Goal: Task Accomplishment & Management: Manage account settings

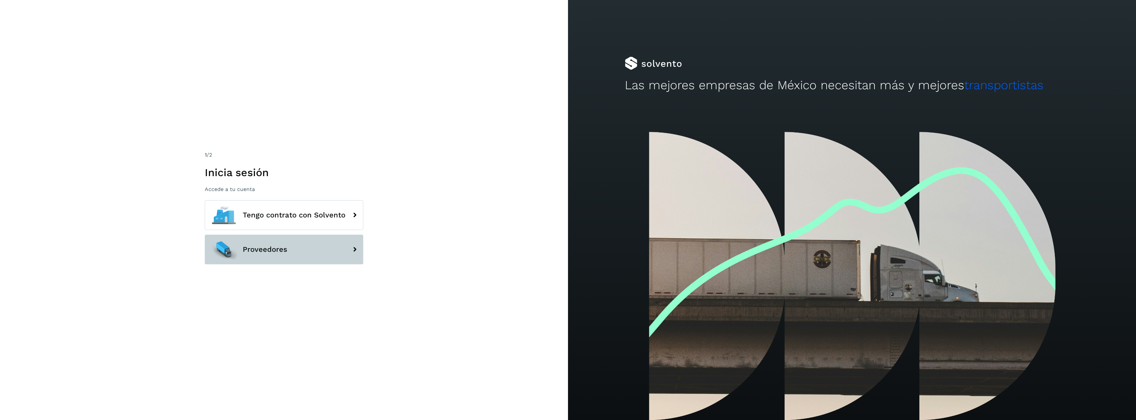
click at [275, 246] on span "Proveedores" at bounding box center [265, 249] width 45 height 8
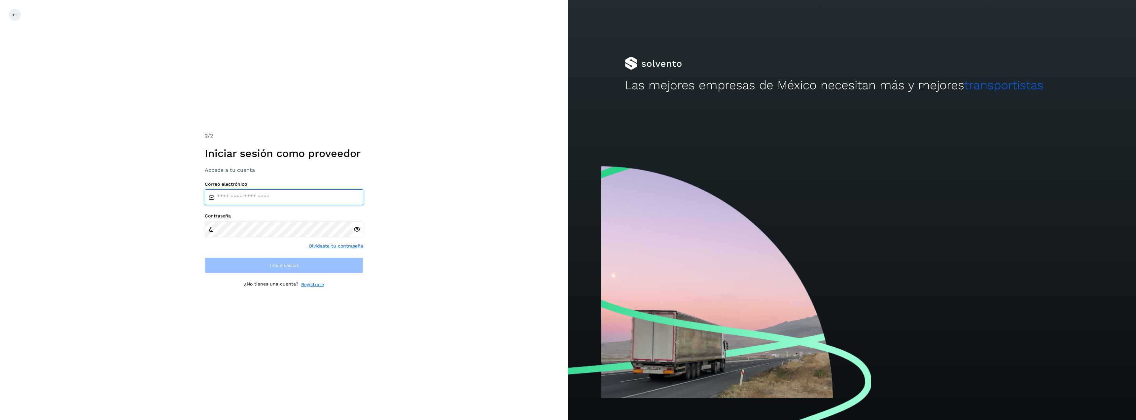
type input "**********"
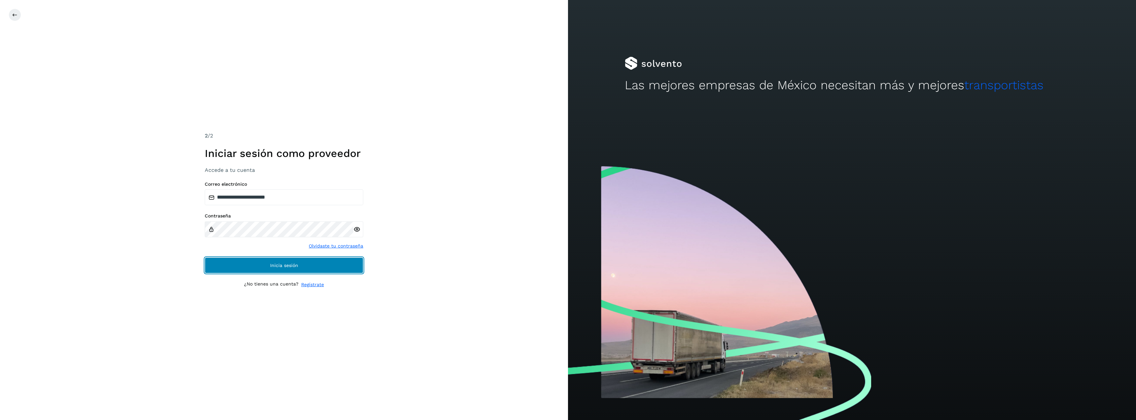
click at [274, 262] on button "Inicia sesión" at bounding box center [284, 265] width 159 height 16
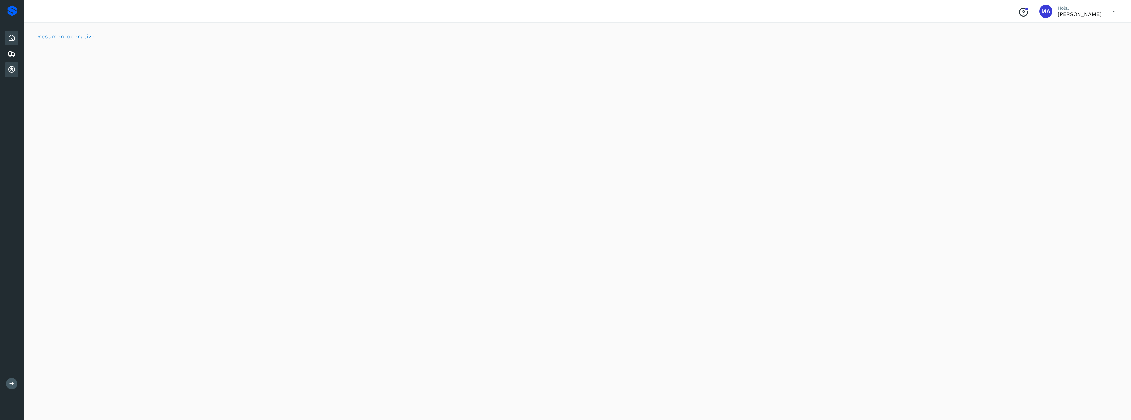
click at [12, 70] on icon at bounding box center [12, 70] width 8 height 8
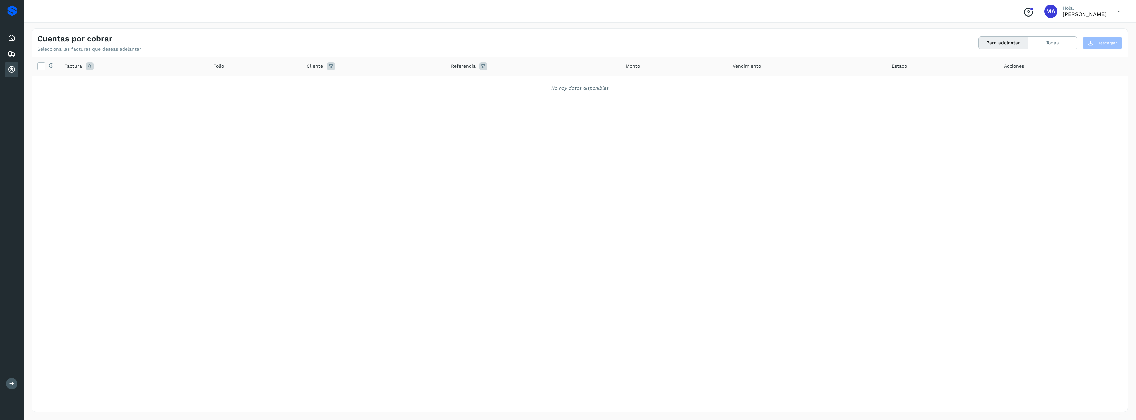
click at [16, 16] on div "Proveedores" at bounding box center [12, 10] width 24 height 21
click at [14, 36] on icon at bounding box center [12, 38] width 8 height 8
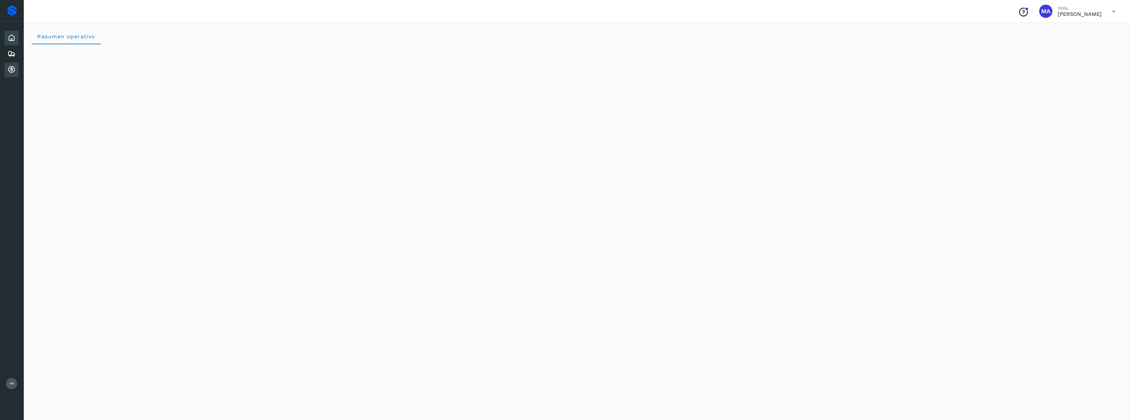
click at [11, 67] on icon at bounding box center [12, 70] width 8 height 8
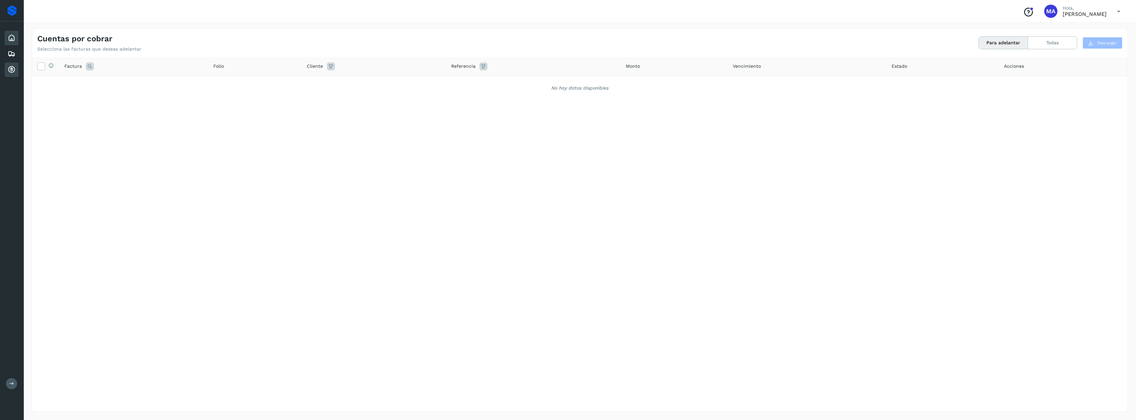
click at [12, 34] on icon at bounding box center [12, 38] width 8 height 8
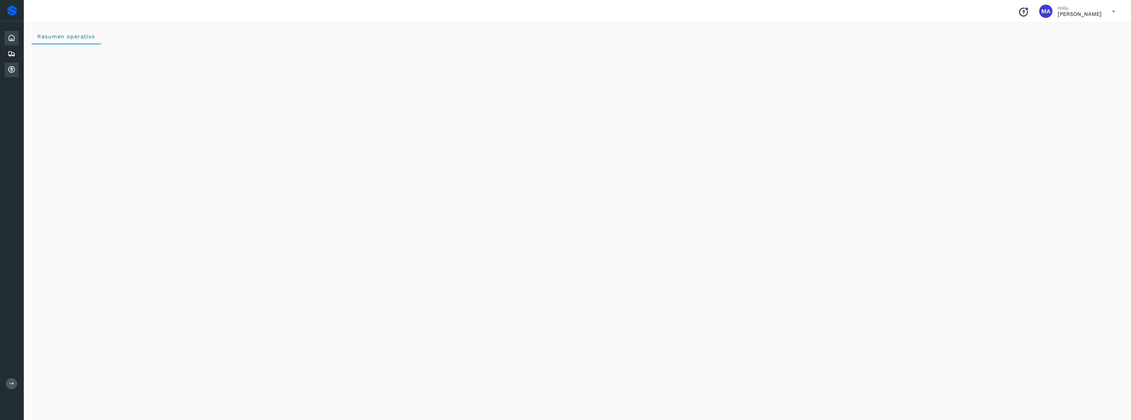
click at [8, 71] on icon at bounding box center [12, 70] width 8 height 8
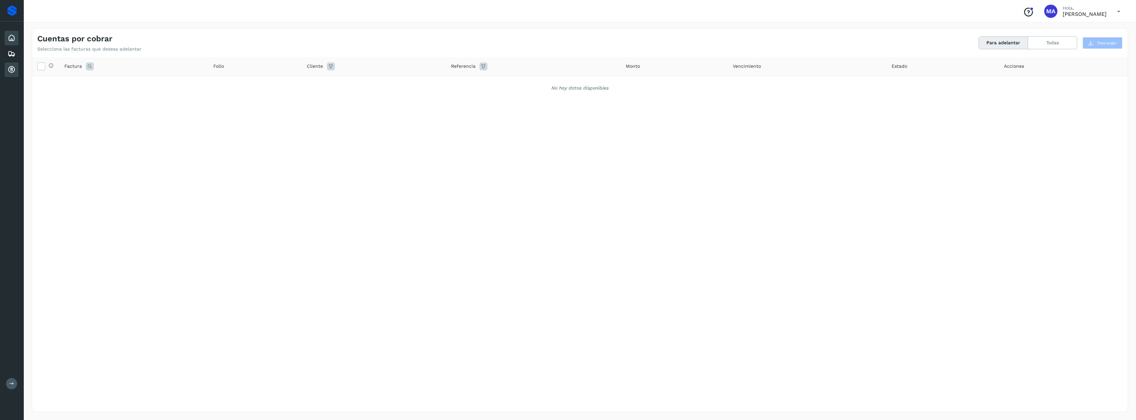
click at [9, 38] on icon at bounding box center [12, 38] width 8 height 8
click at [6, 66] on div "Cuentas por cobrar" at bounding box center [12, 69] width 14 height 15
click at [13, 36] on icon at bounding box center [12, 38] width 8 height 8
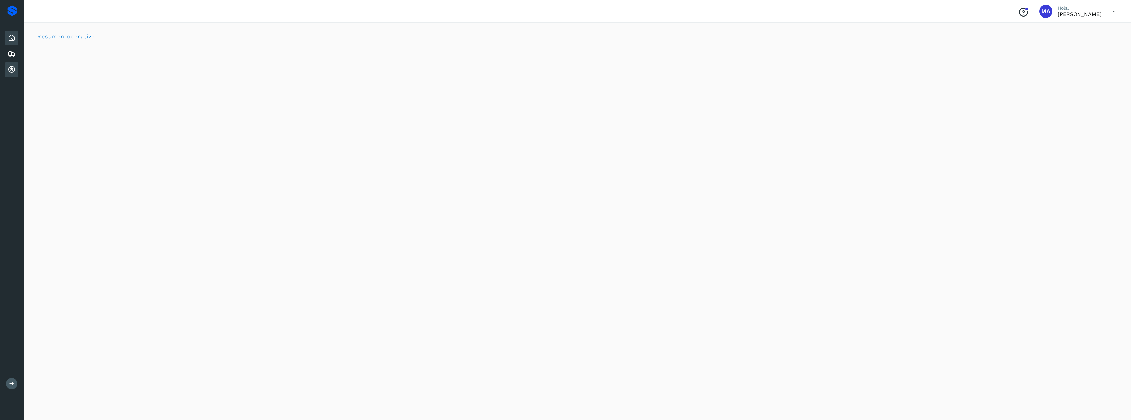
click at [9, 69] on icon at bounding box center [12, 70] width 8 height 8
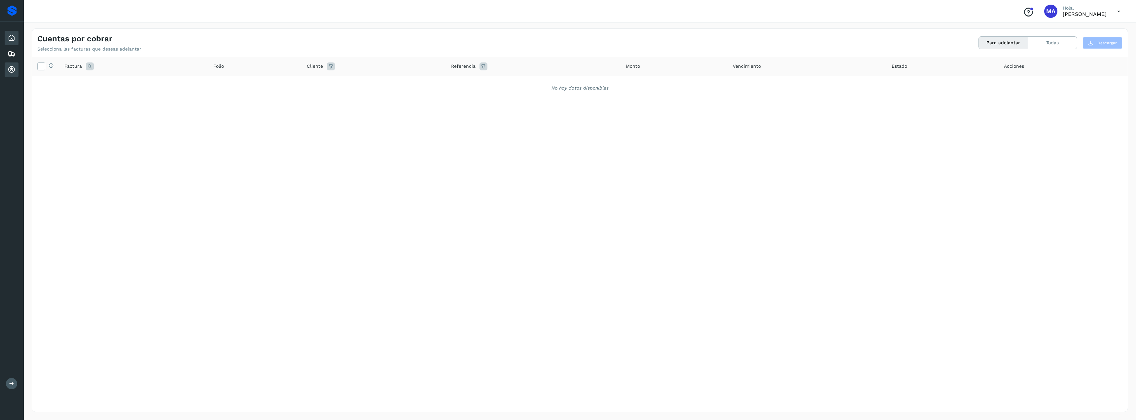
click at [13, 43] on div "Inicio" at bounding box center [12, 38] width 14 height 15
click at [10, 68] on icon at bounding box center [12, 70] width 8 height 8
